Goal: Information Seeking & Learning: Learn about a topic

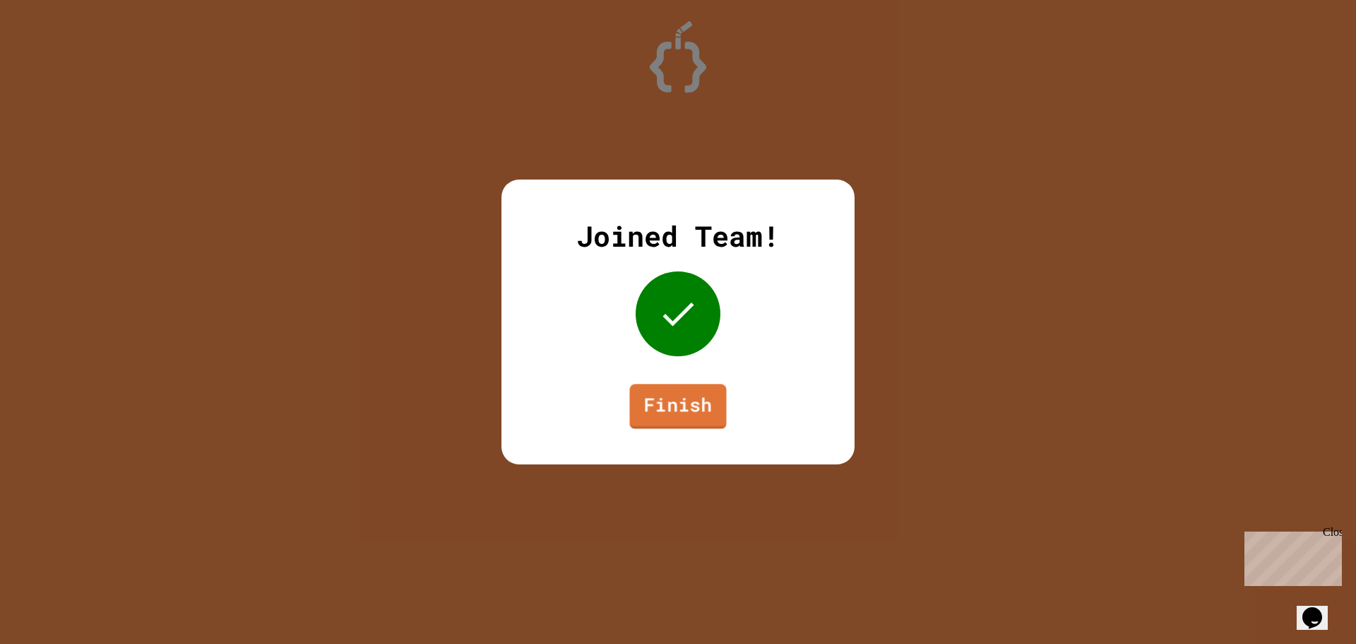
click at [688, 432] on div "Joined Team! Finish" at bounding box center [678, 321] width 353 height 285
click at [685, 407] on link "Finish" at bounding box center [677, 406] width 97 height 45
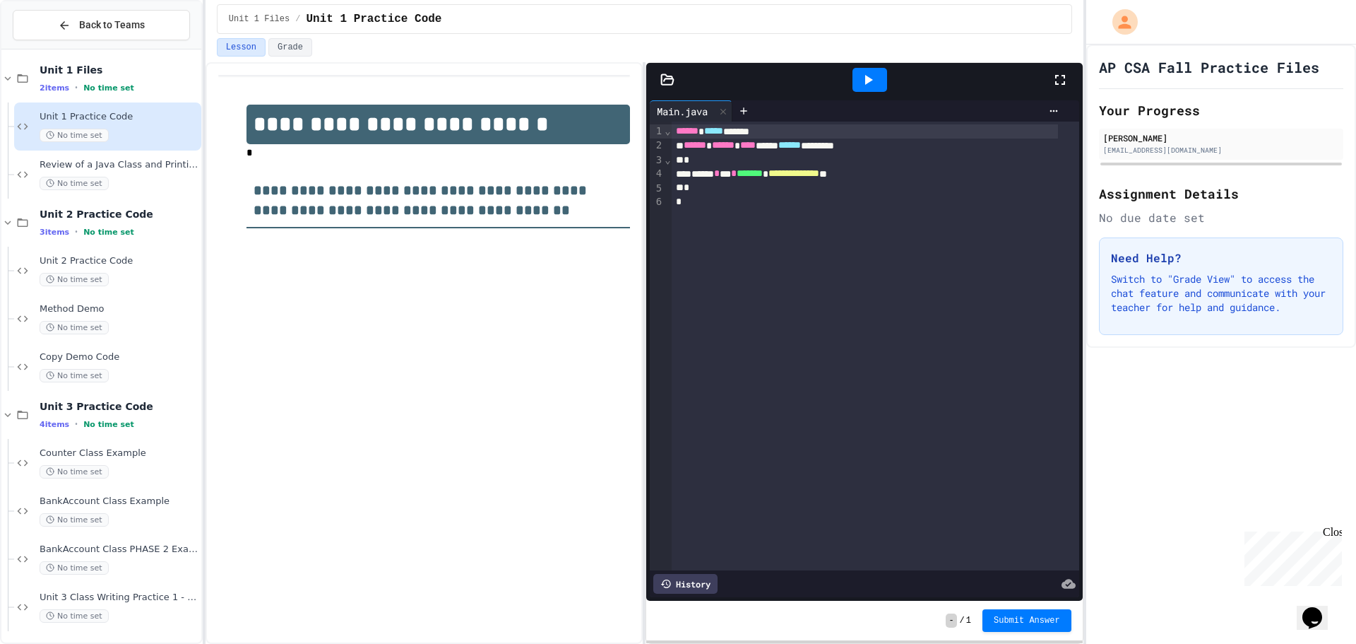
scroll to position [12, 0]
click at [126, 581] on div "Unit 3 Class Writing Practice 1 - CellPhone Class No time set" at bounding box center [107, 604] width 187 height 48
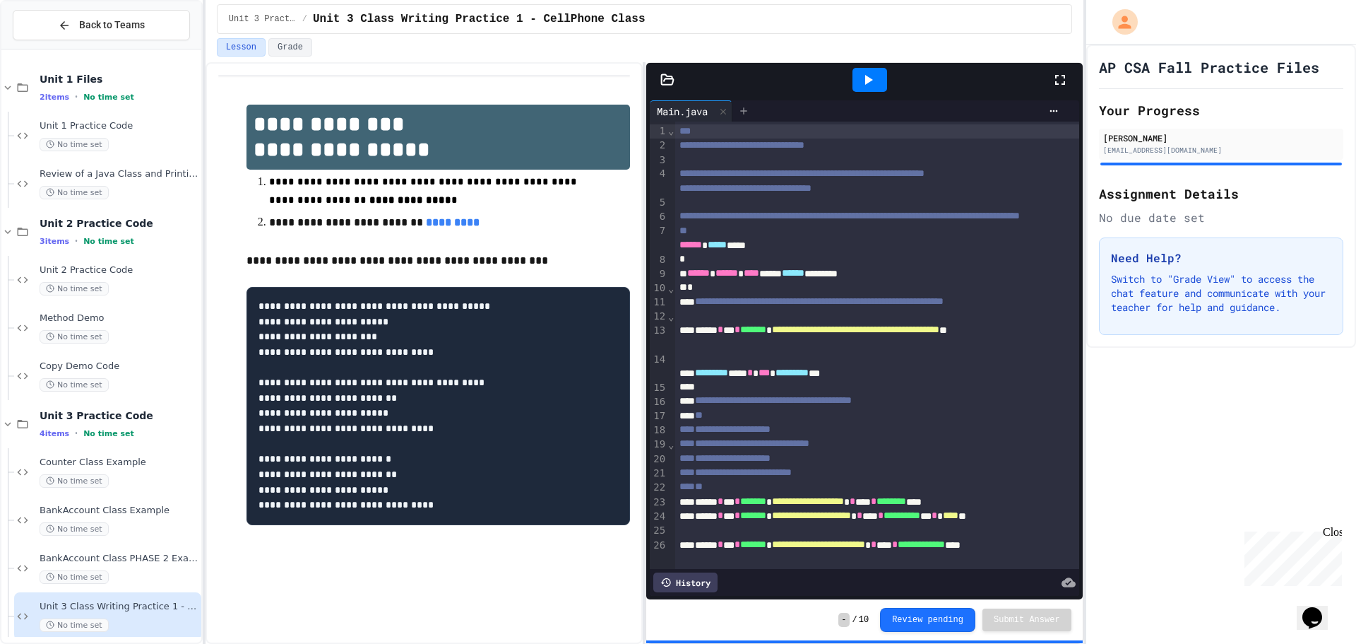
click at [752, 110] on div at bounding box center [744, 110] width 23 height 21
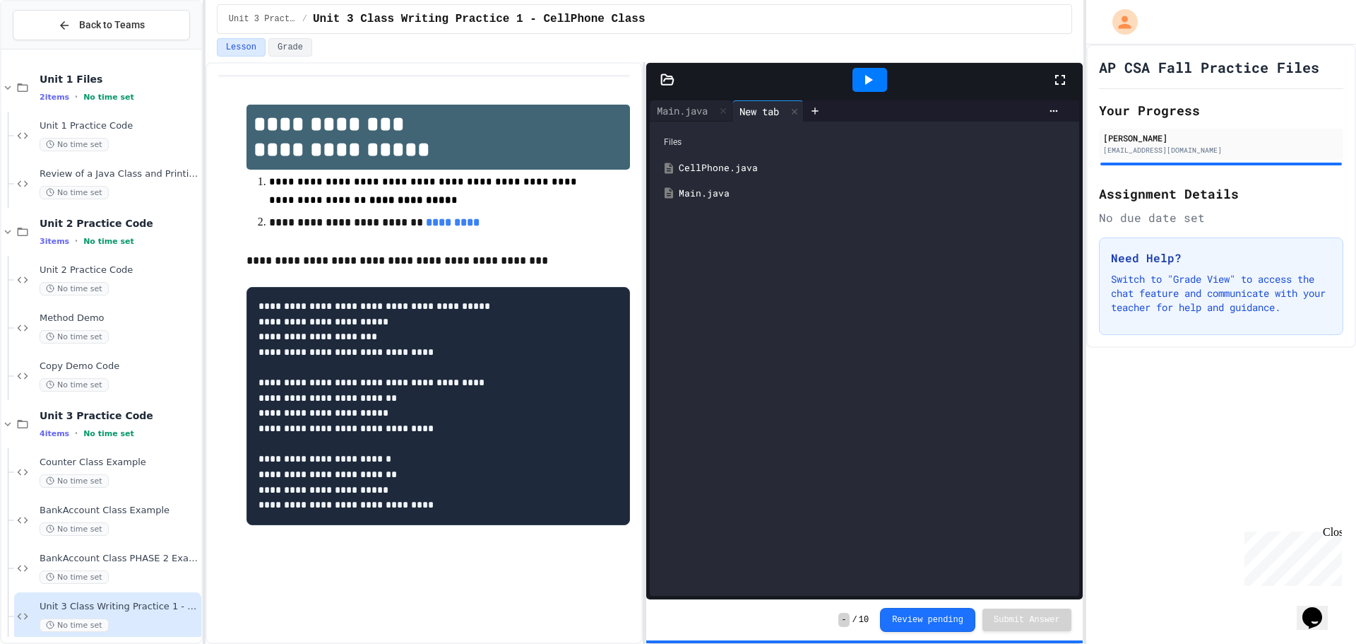
click at [720, 167] on div "CellPhone.java" at bounding box center [874, 168] width 391 height 14
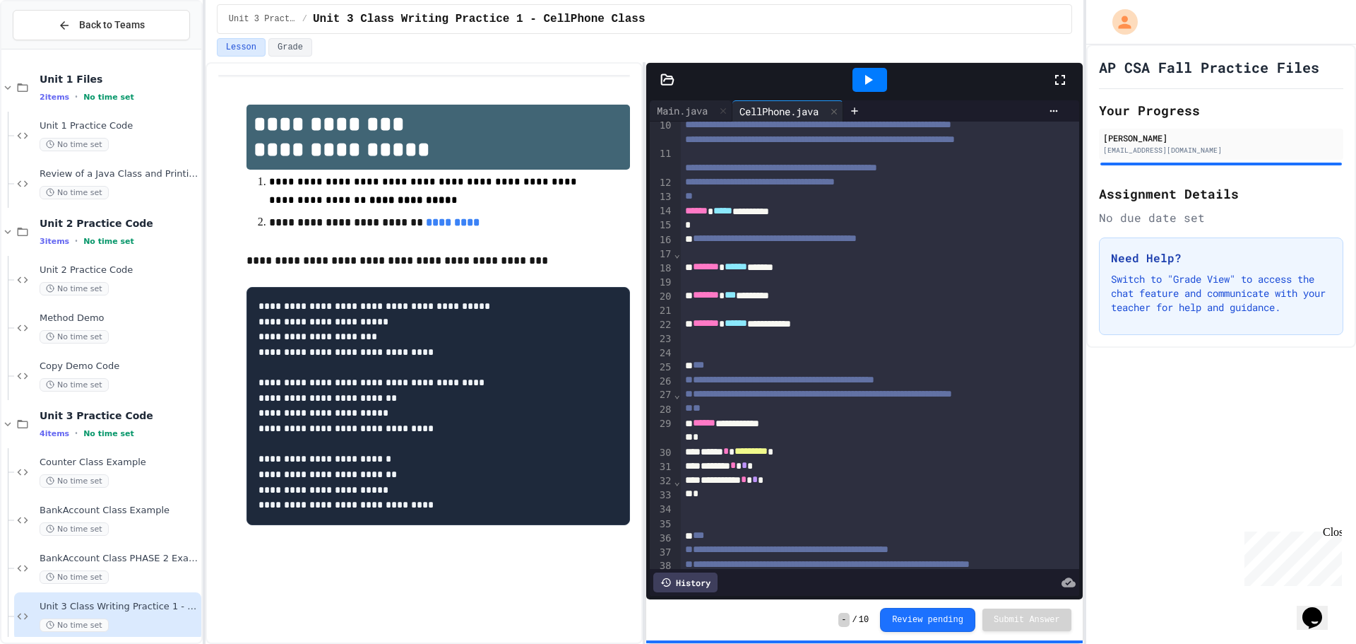
scroll to position [212, 0]
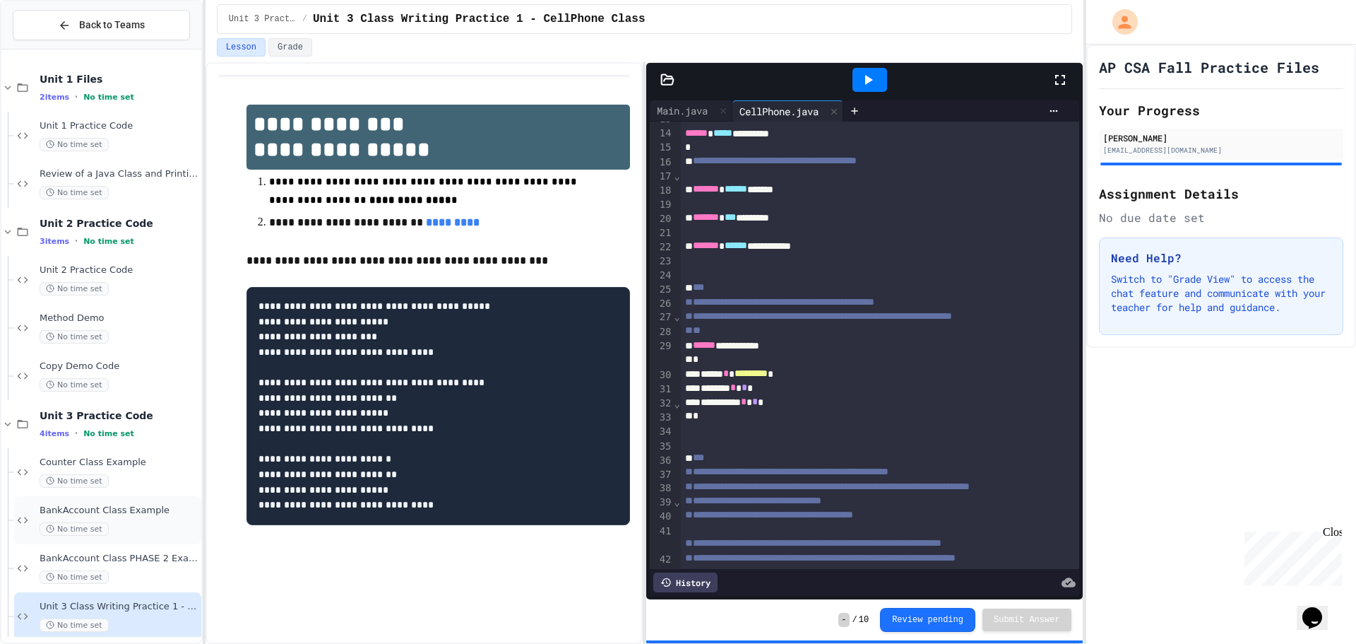
click at [127, 515] on span "BankAccount Class Example" at bounding box center [119, 510] width 159 height 12
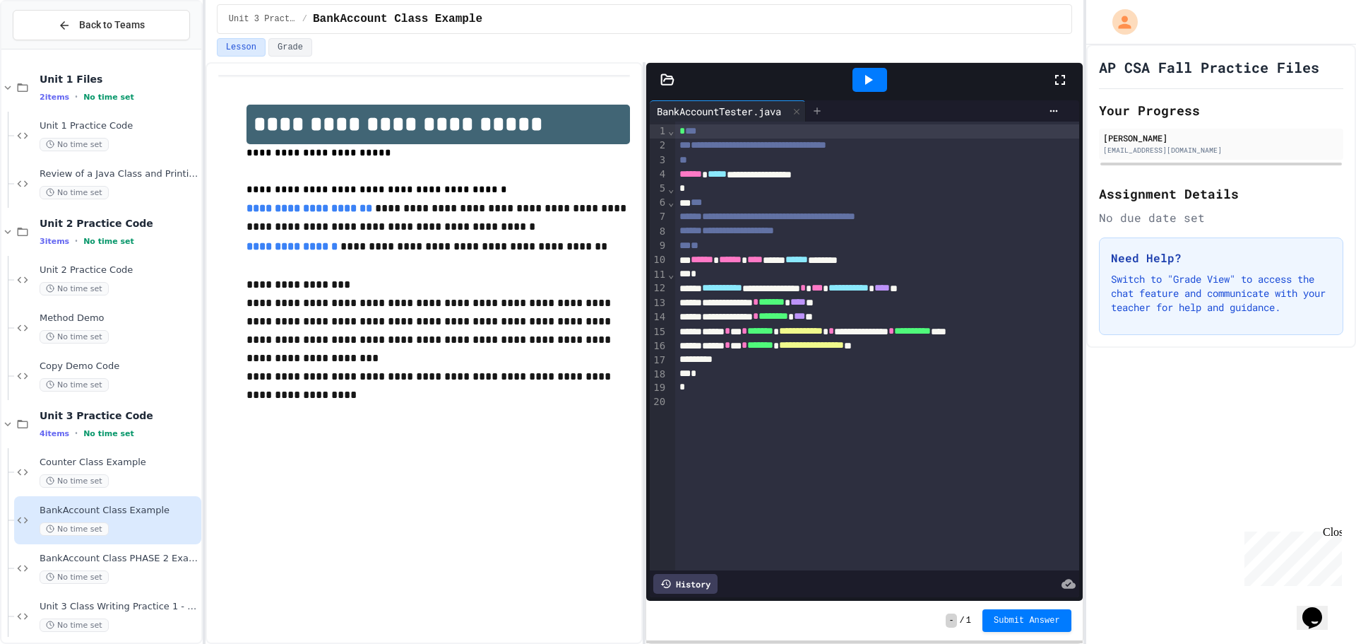
click at [821, 112] on icon at bounding box center [818, 110] width 6 height 6
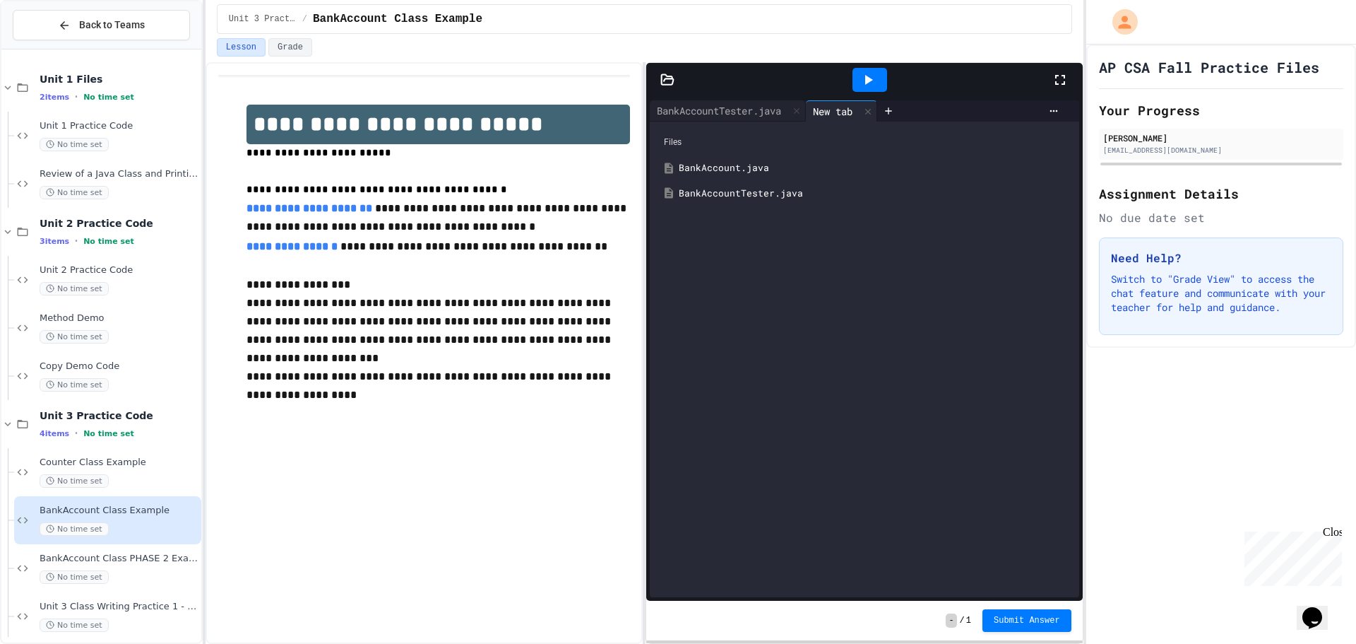
click at [746, 168] on div "BankAccount.java" at bounding box center [874, 168] width 391 height 14
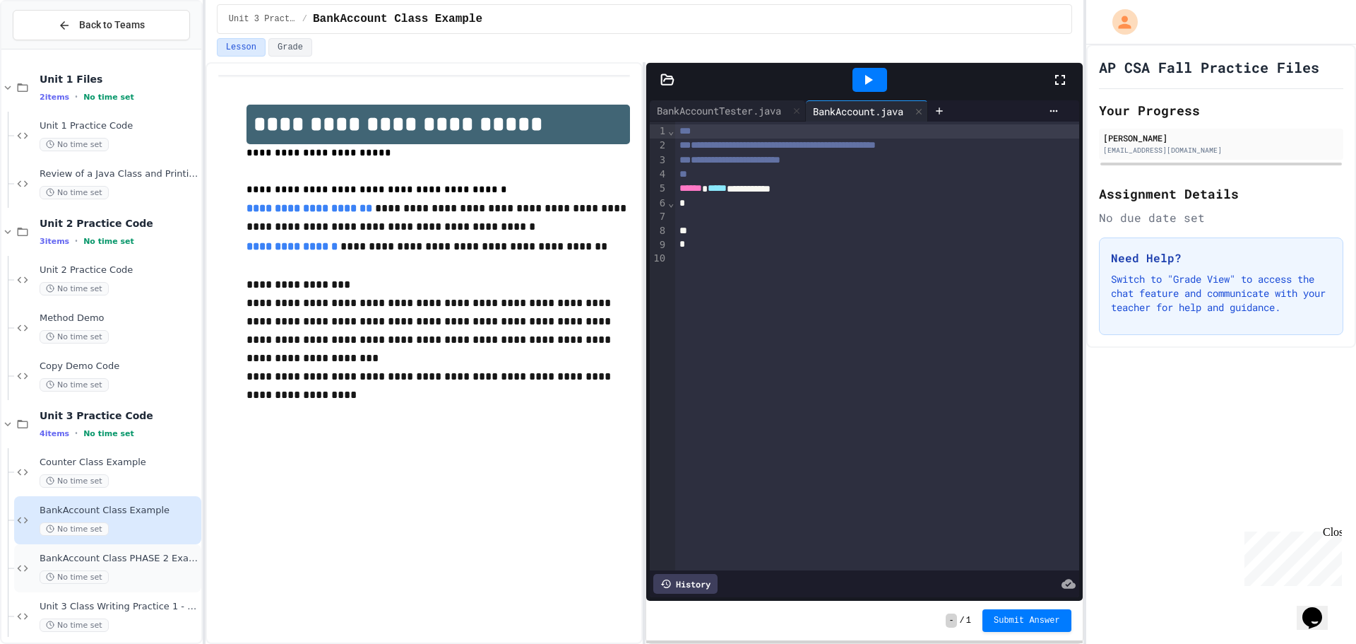
click at [148, 582] on div "No time set" at bounding box center [119, 576] width 159 height 13
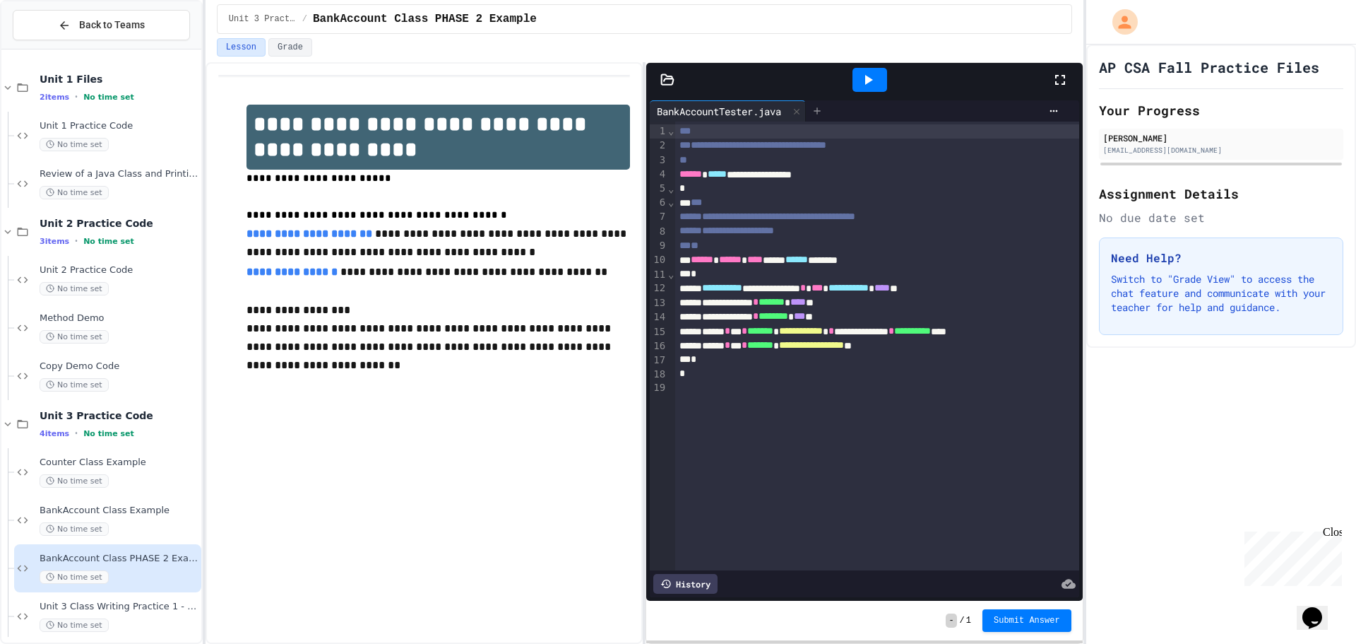
click at [822, 110] on icon at bounding box center [817, 110] width 11 height 11
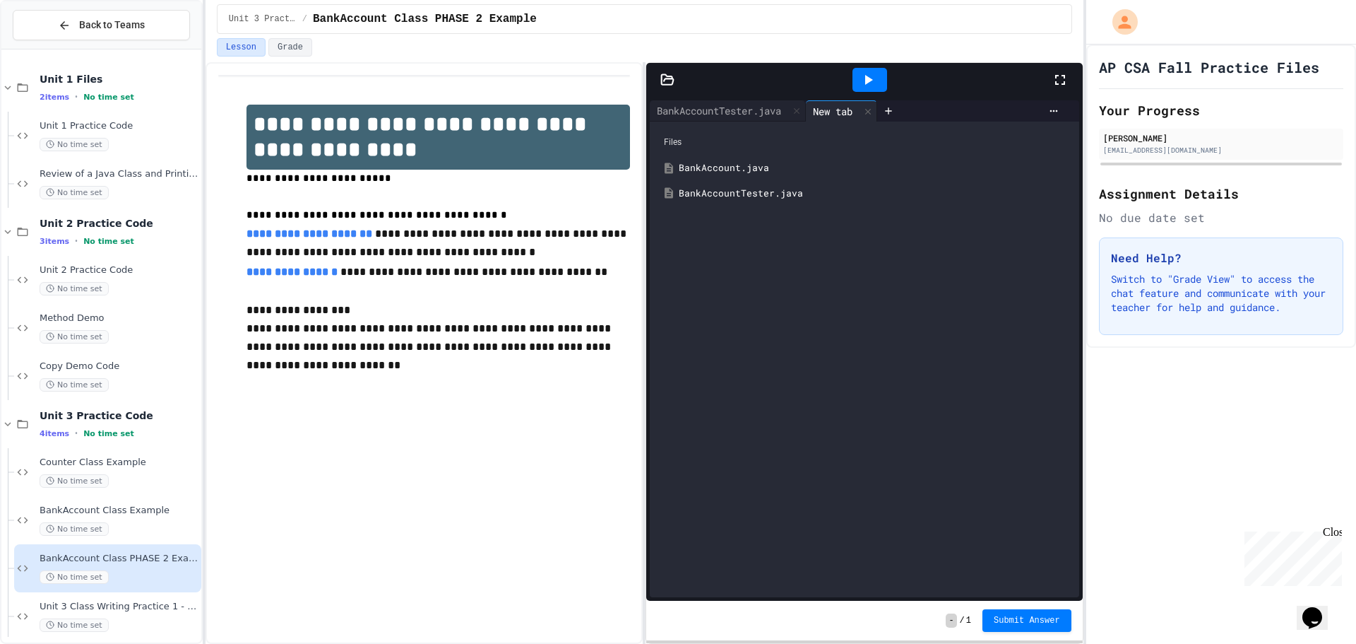
click at [745, 194] on div "BankAccountTester.java" at bounding box center [874, 194] width 391 height 14
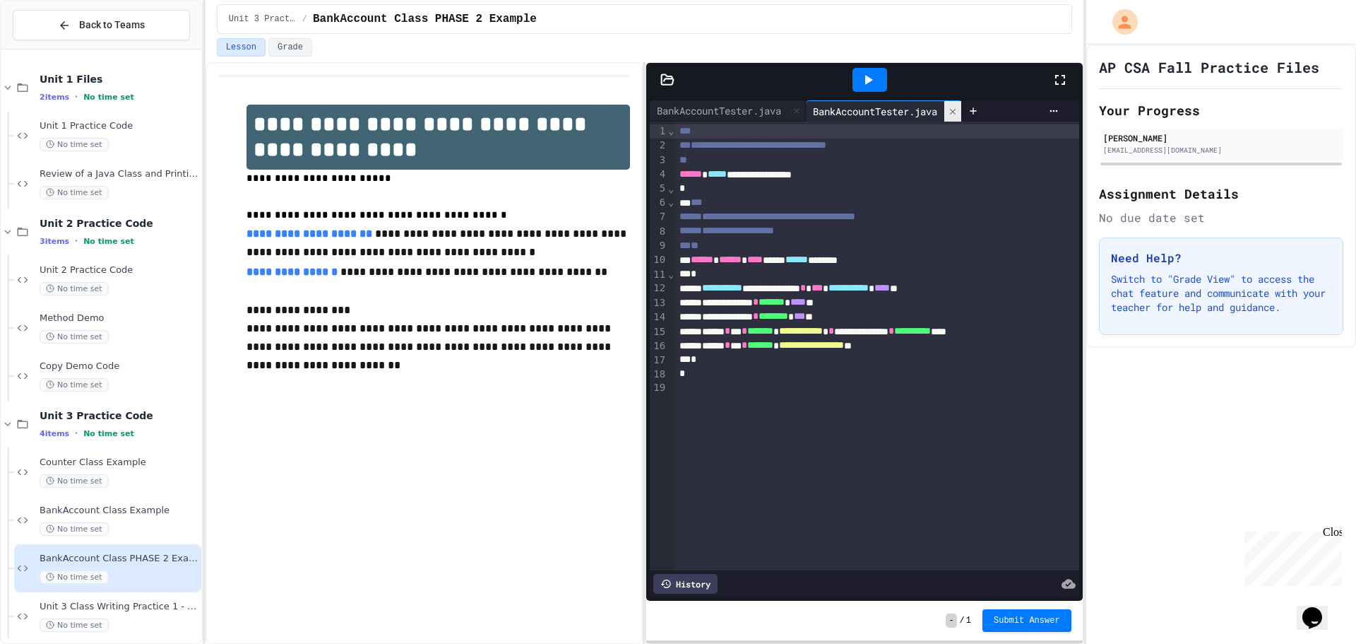
click at [958, 108] on icon at bounding box center [953, 112] width 10 height 10
click at [822, 110] on icon at bounding box center [817, 110] width 11 height 11
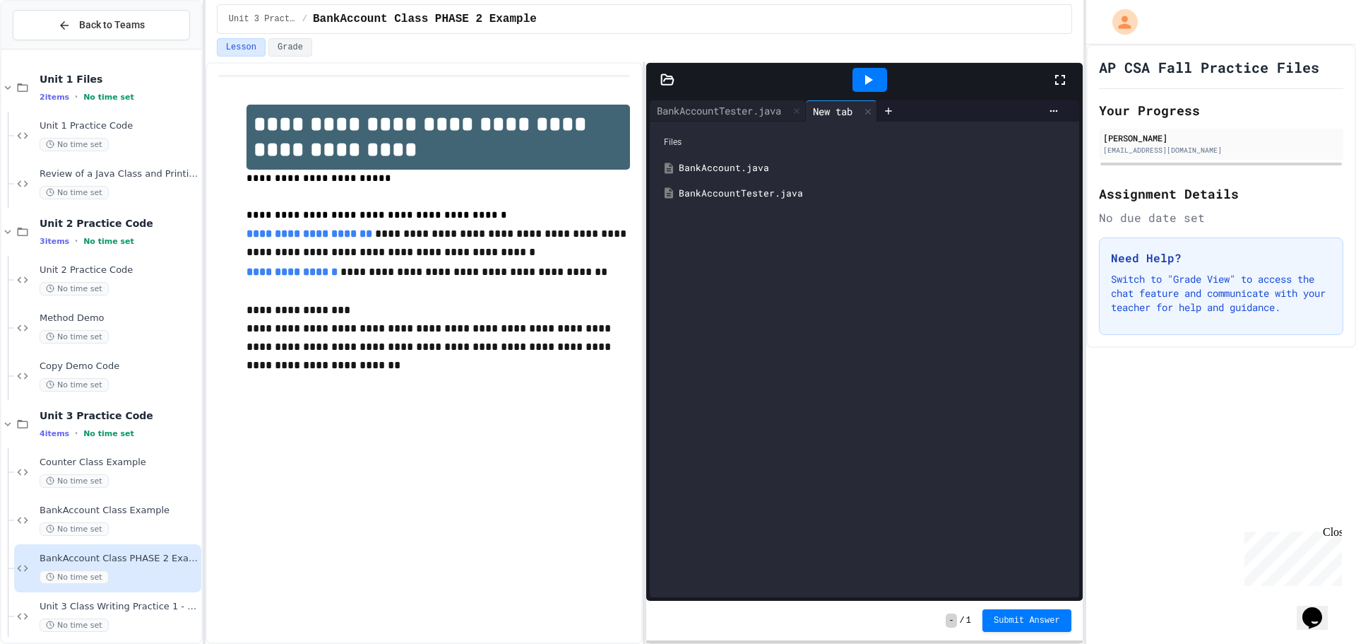
click at [755, 170] on div "BankAccount.java" at bounding box center [874, 168] width 391 height 14
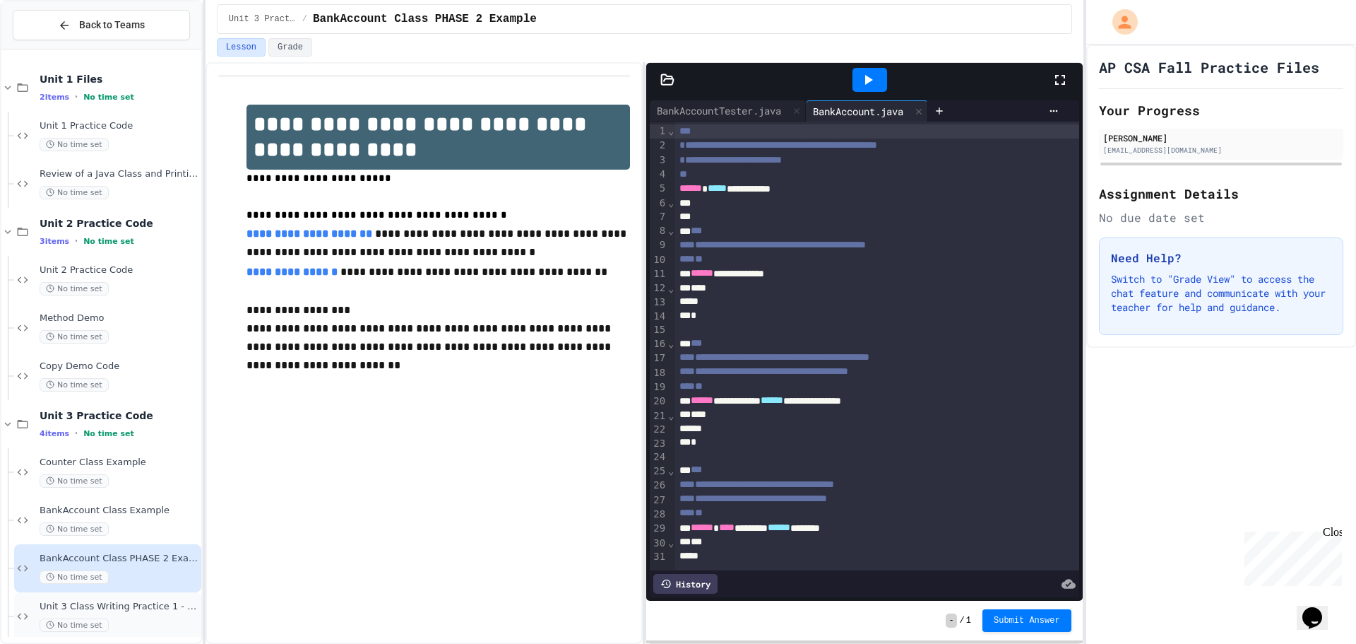
click at [81, 606] on span "Unit 3 Class Writing Practice 1 - CellPhone Class" at bounding box center [119, 607] width 159 height 12
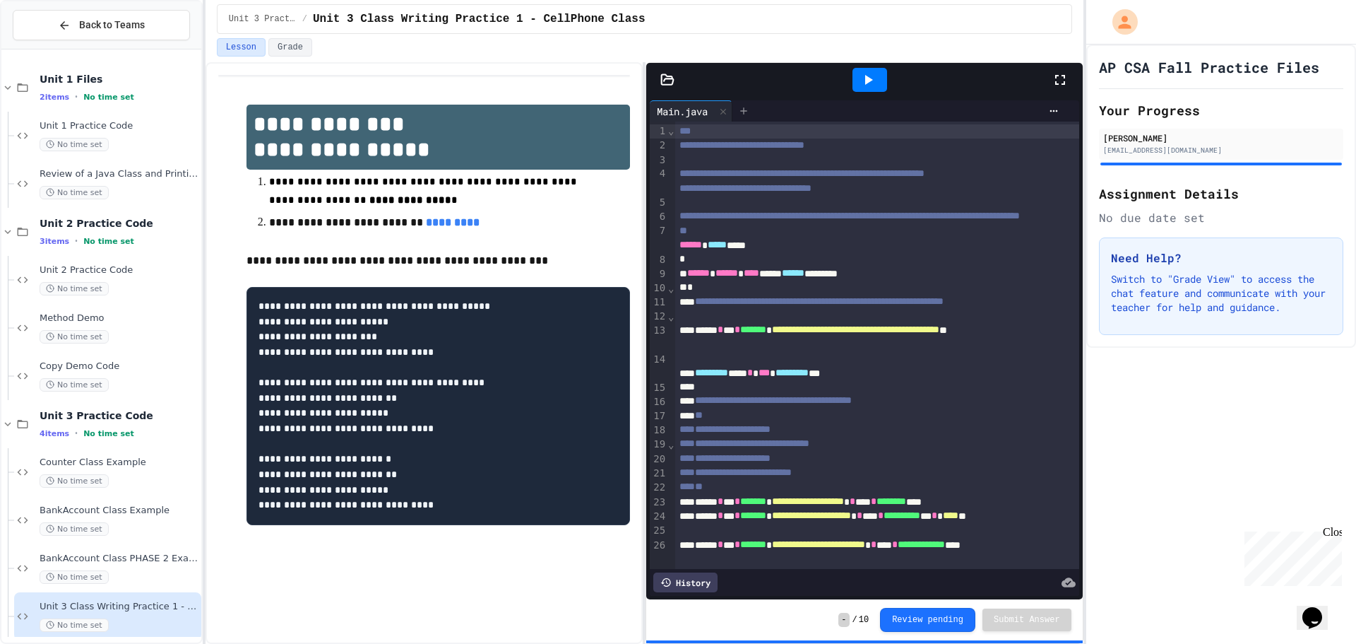
click at [742, 107] on icon at bounding box center [743, 110] width 11 height 11
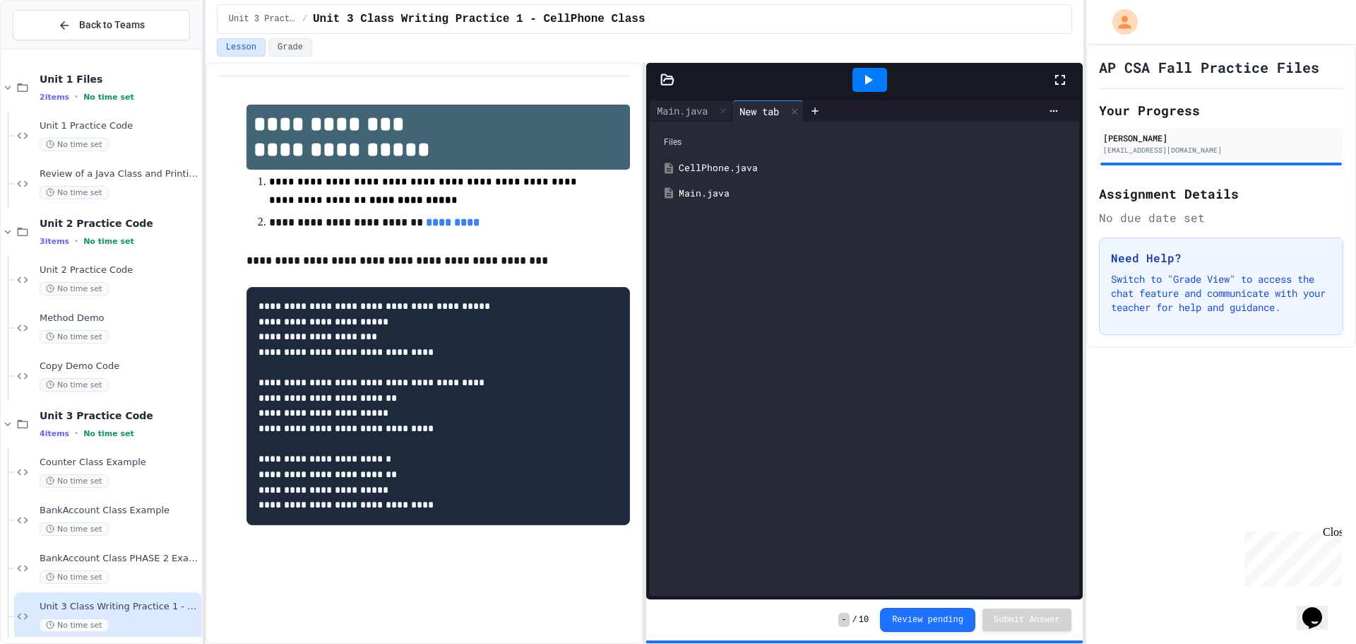
click at [736, 167] on div "CellPhone.java" at bounding box center [874, 168] width 391 height 14
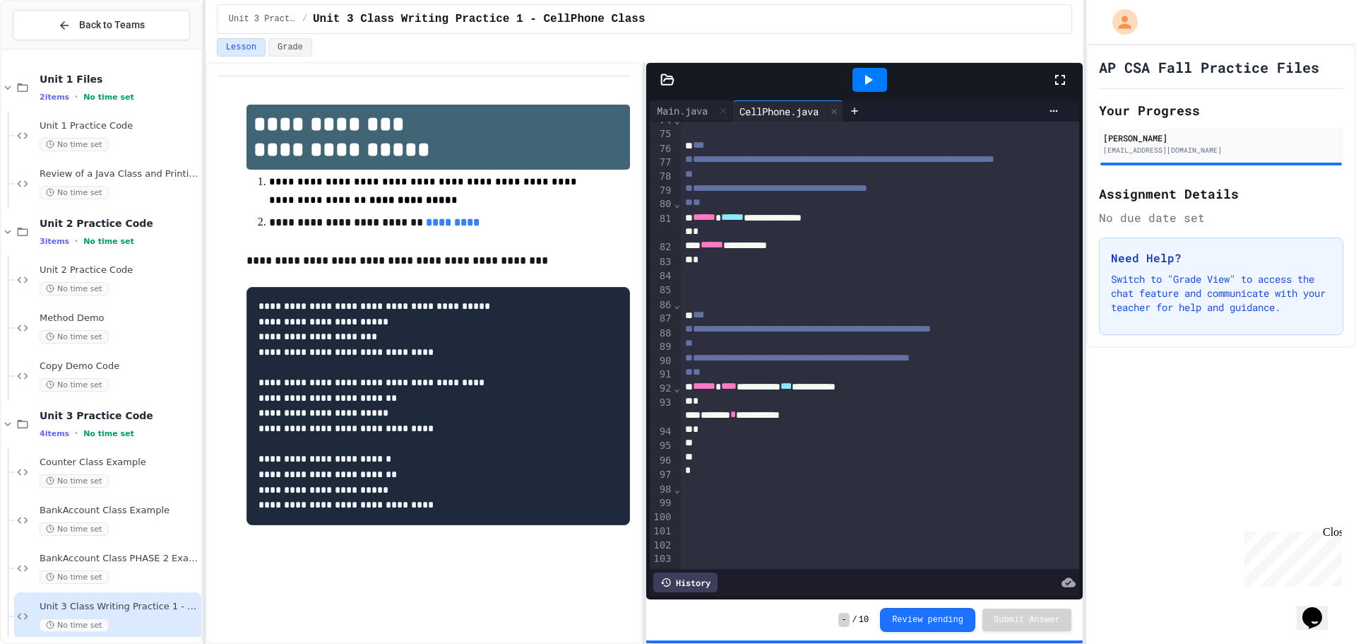
scroll to position [1199, 0]
